Goal: Information Seeking & Learning: Find contact information

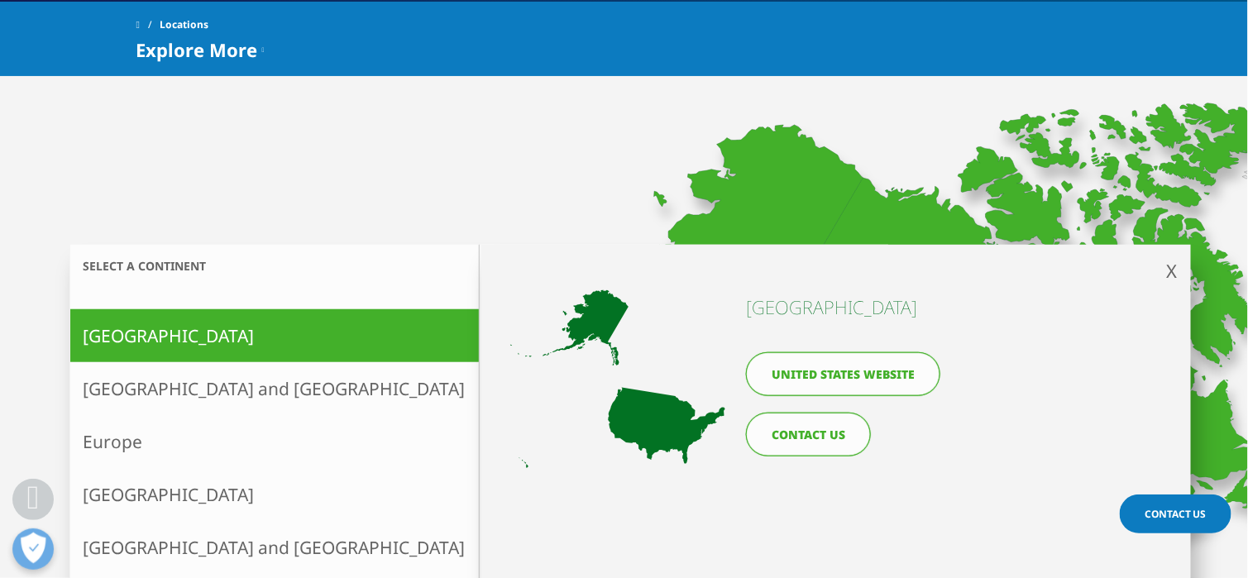
click at [884, 375] on link "United States website" at bounding box center [843, 374] width 194 height 44
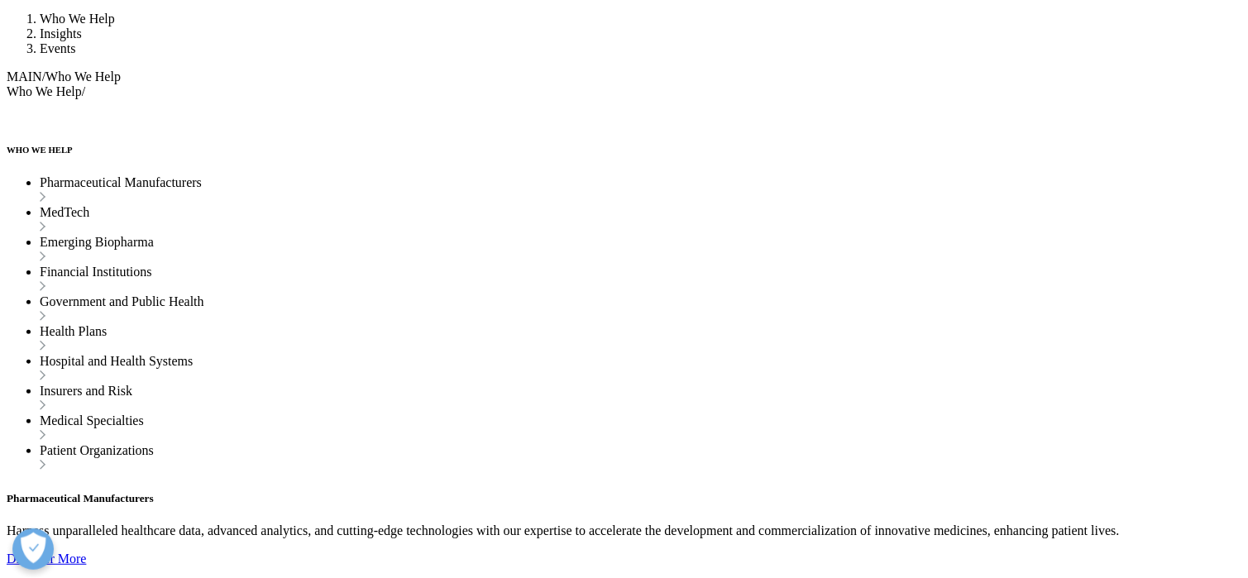
scroll to position [3814, 0]
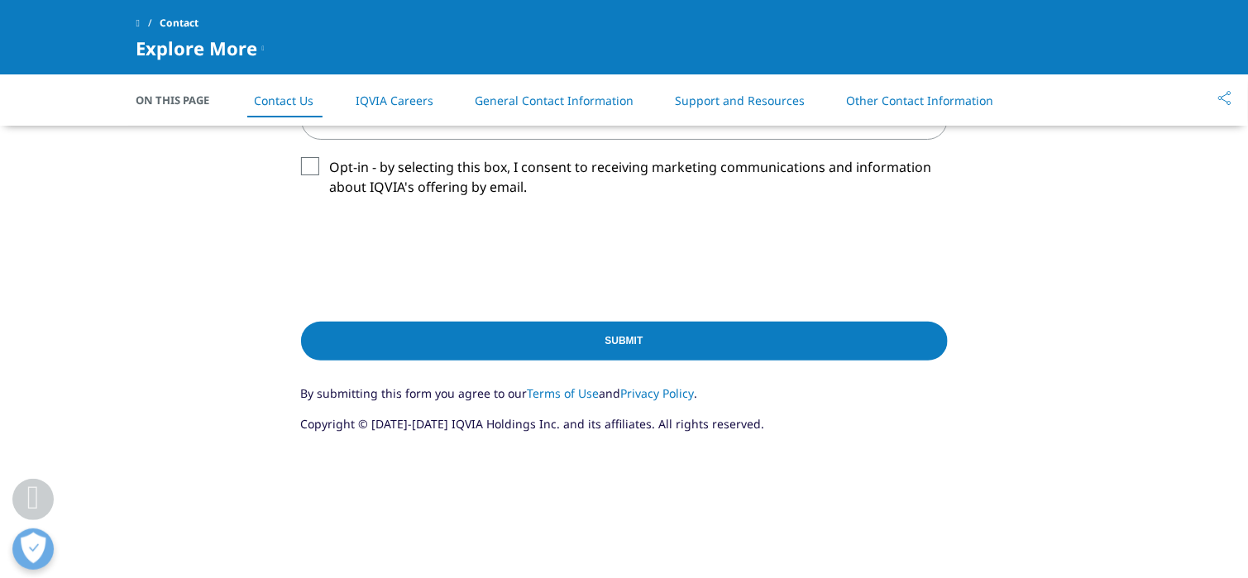
scroll to position [962, 0]
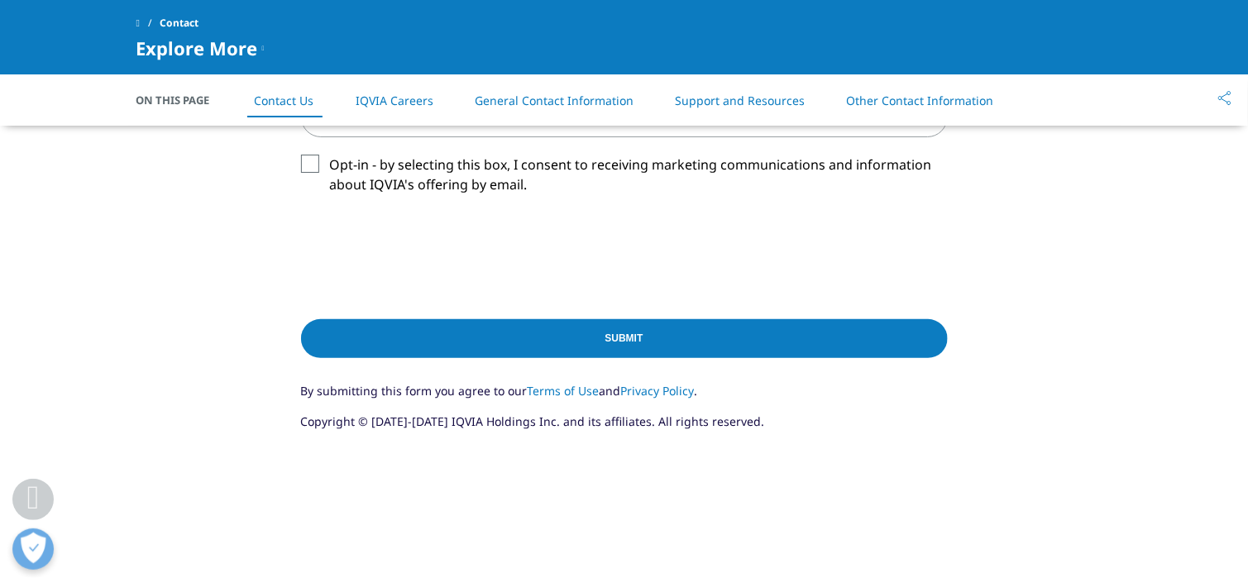
click at [503, 100] on link "General Contact Information" at bounding box center [554, 101] width 159 height 16
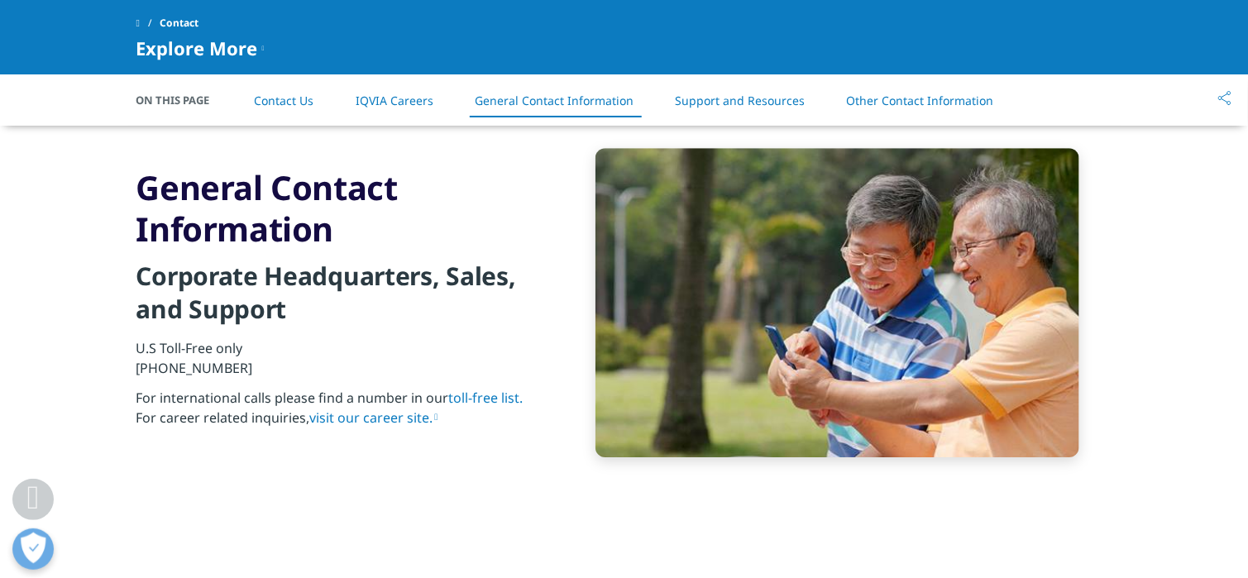
scroll to position [1708, 0]
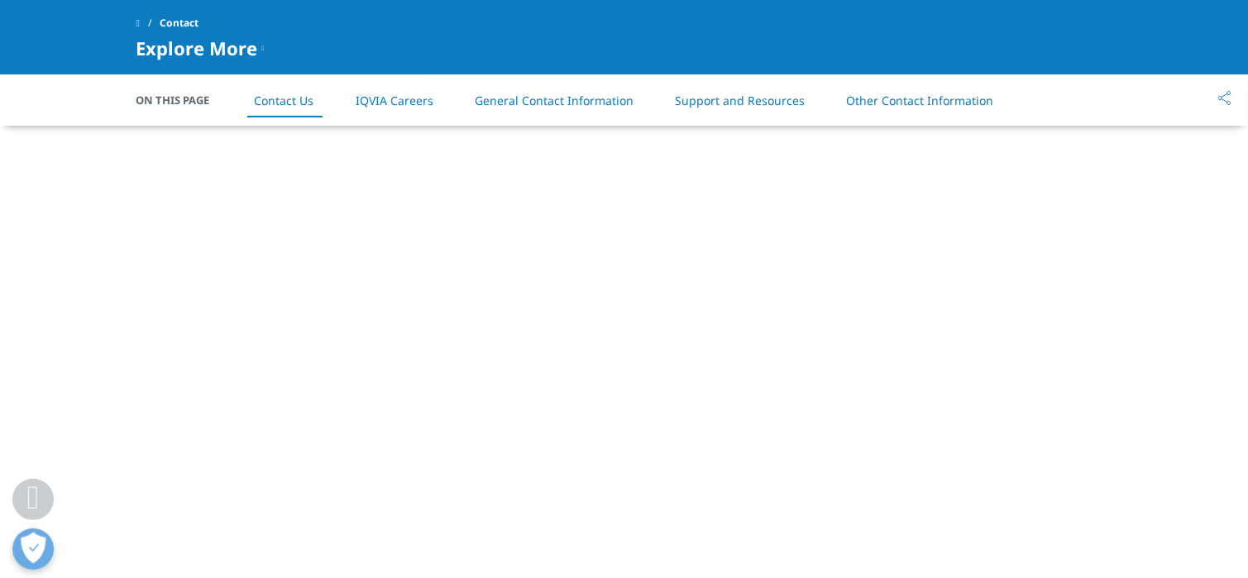
scroll to position [962, 0]
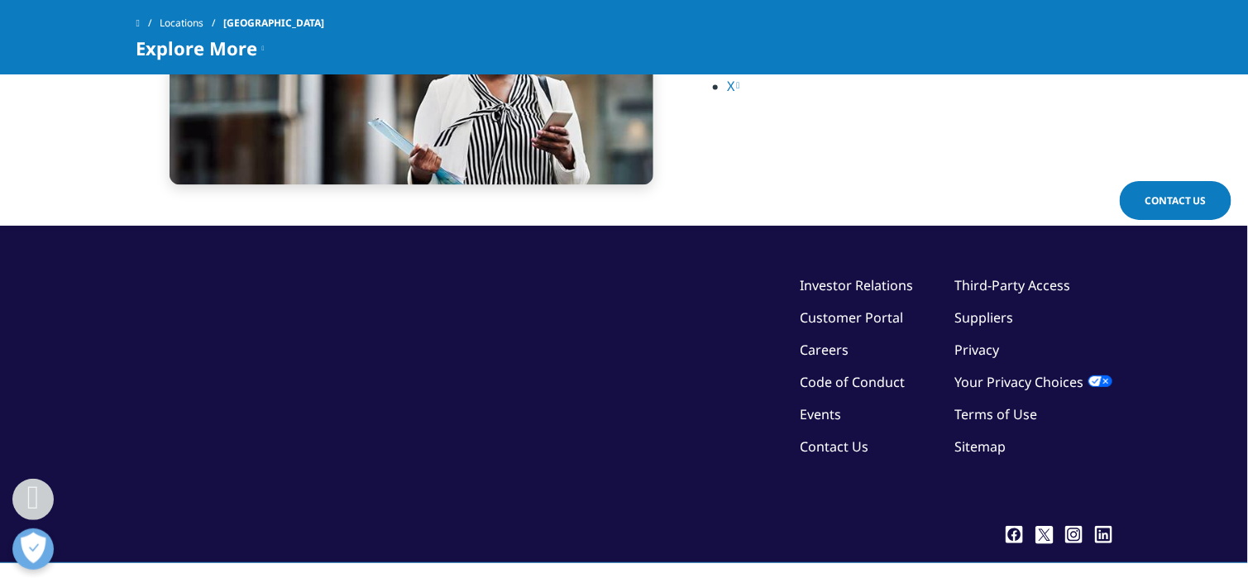
scroll to position [3814, 0]
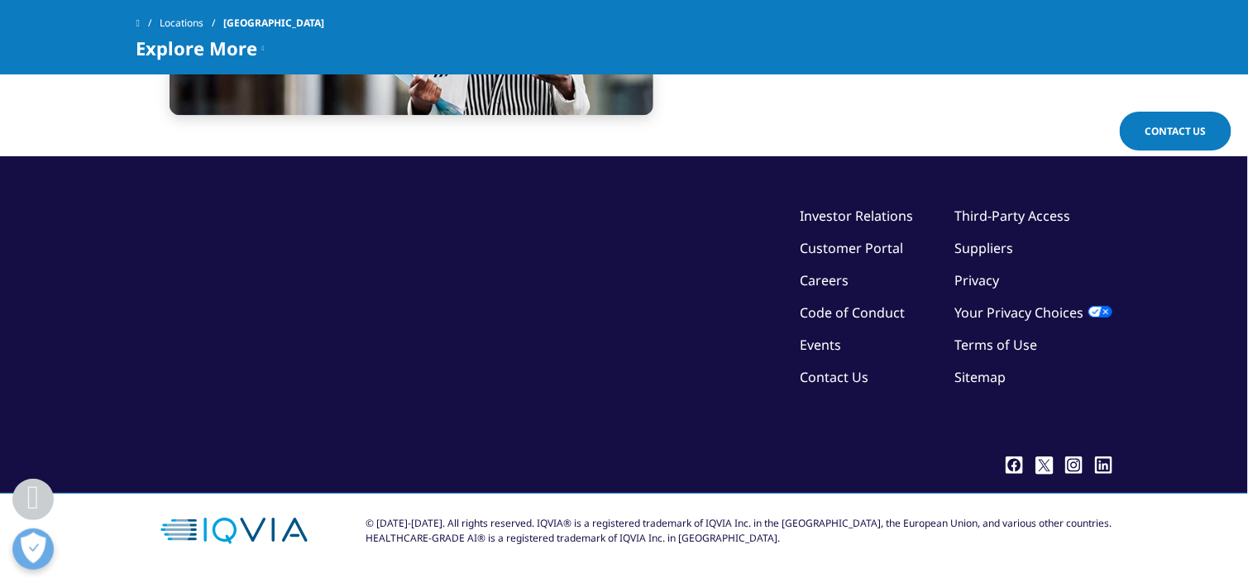
click at [837, 372] on link "Contact Us" at bounding box center [835, 377] width 69 height 18
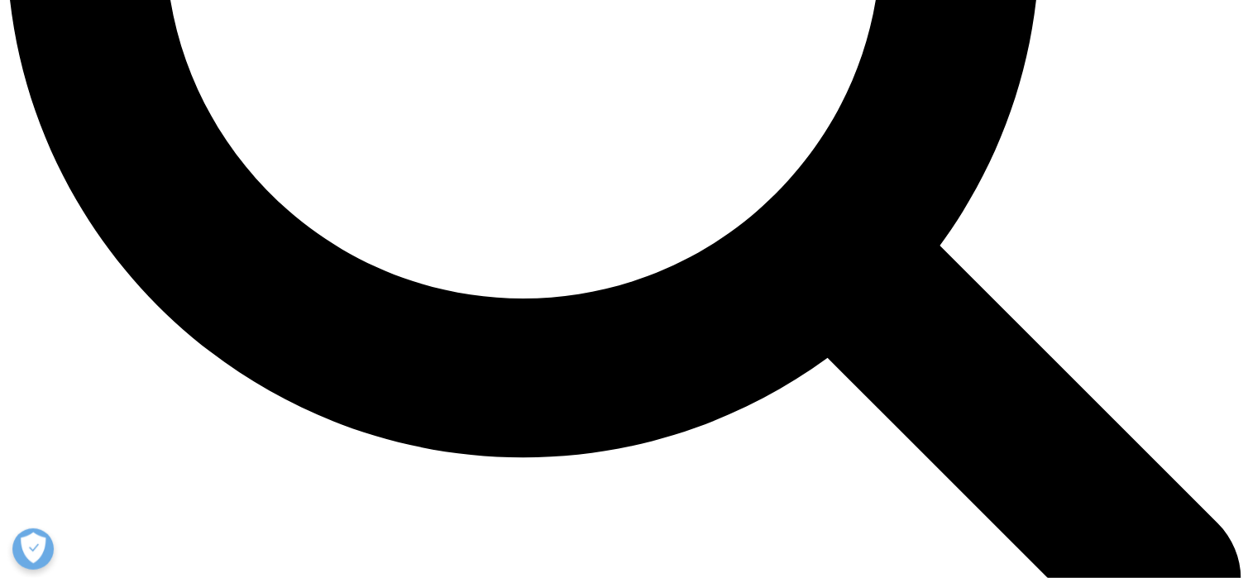
scroll to position [1737, 0]
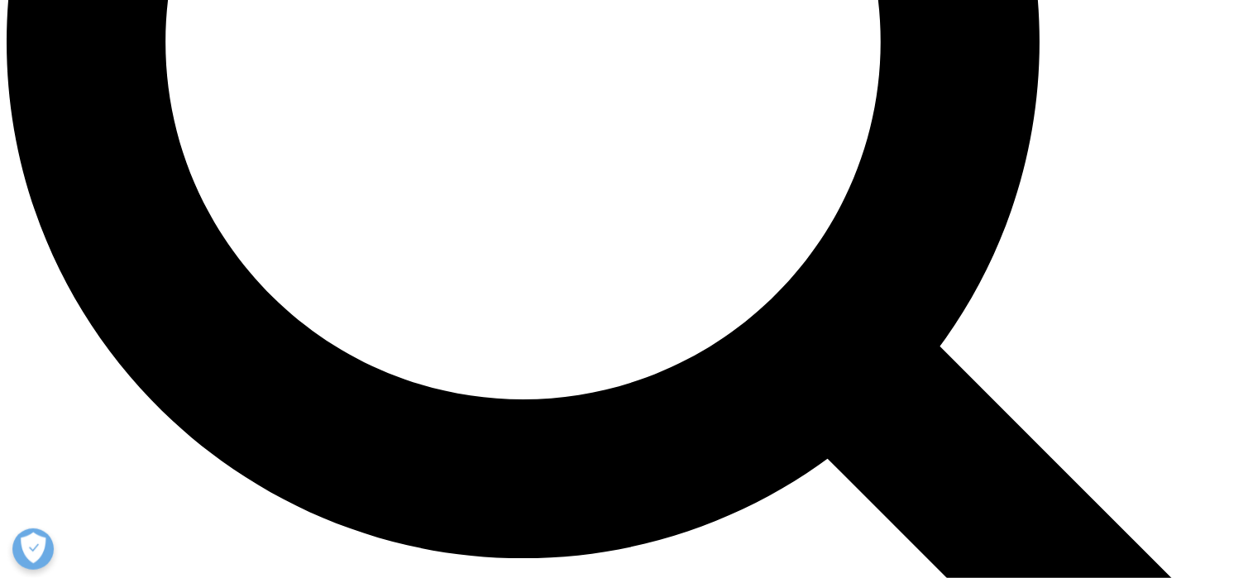
drag, startPoint x: 250, startPoint y: 371, endPoint x: 141, endPoint y: 370, distance: 109.2
copy p "1 866 267 4479"
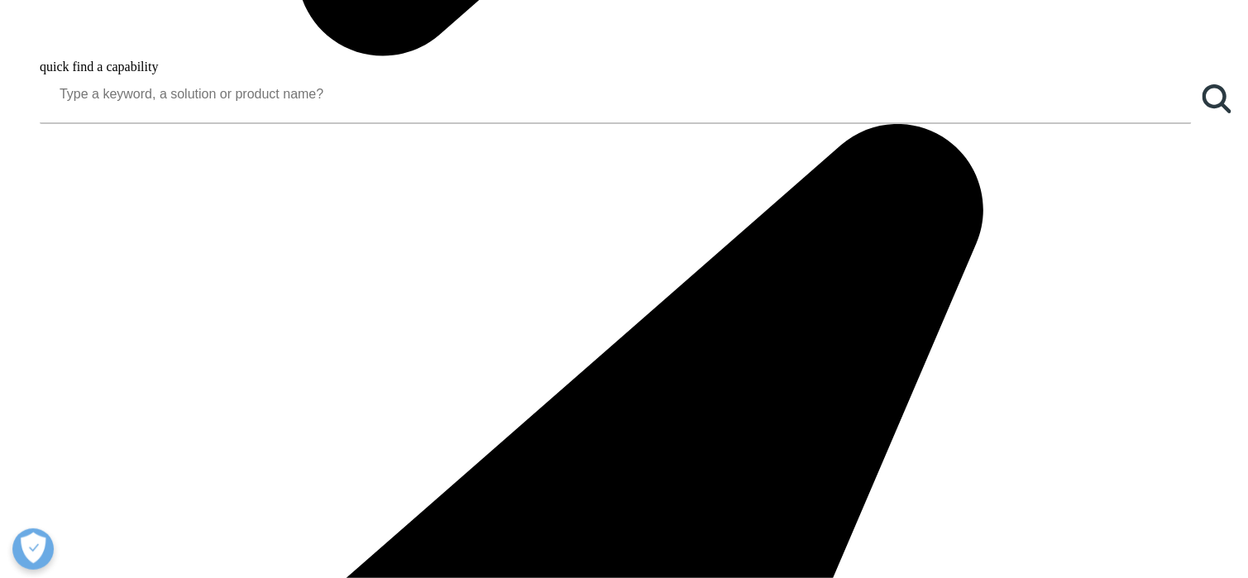
drag, startPoint x: 155, startPoint y: 363, endPoint x: 240, endPoint y: 368, distance: 84.5
copy p "[PHONE_NUMBER]"
